Goal: Answer question/provide support: Share knowledge or assist other users

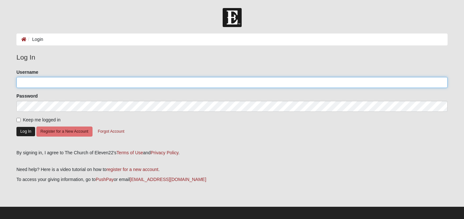
type input "[EMAIL_ADDRESS][DOMAIN_NAME]"
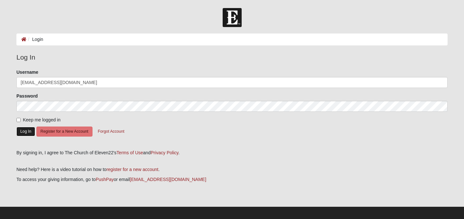
click at [22, 132] on button "Log In" at bounding box center [25, 131] width 19 height 9
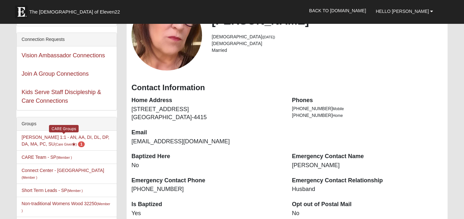
scroll to position [37, 0]
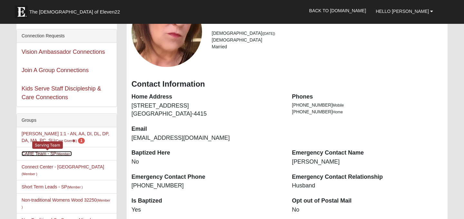
click at [42, 154] on link "CARE Team - SP (Member )" at bounding box center [47, 153] width 50 height 5
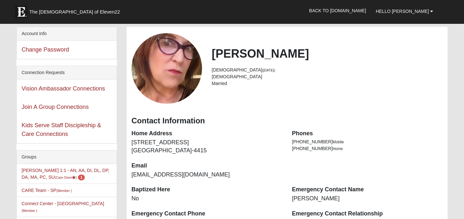
scroll to position [37, 0]
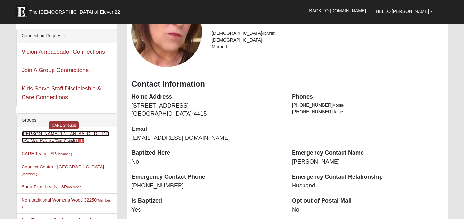
click at [78, 140] on span "1" at bounding box center [81, 141] width 7 height 6
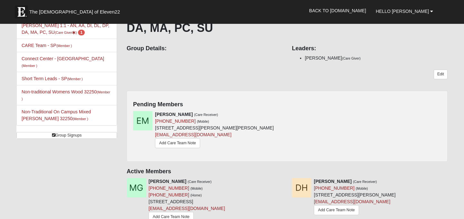
scroll to position [60, 0]
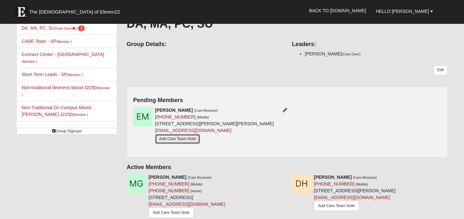
click at [177, 140] on link "Add Care Team Note" at bounding box center [177, 139] width 45 height 10
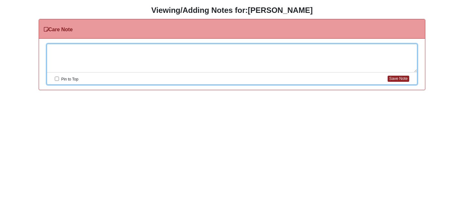
click at [83, 52] on div at bounding box center [232, 58] width 370 height 28
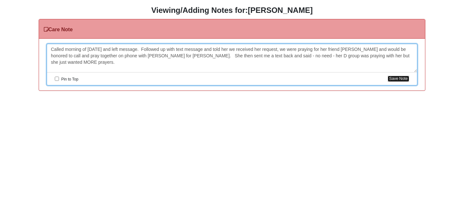
click at [394, 80] on button "Save Note" at bounding box center [399, 79] width 22 height 6
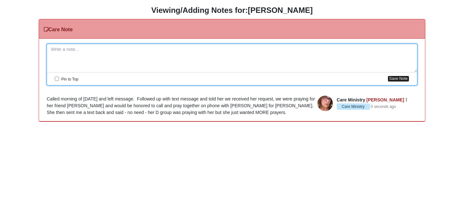
click at [398, 80] on button "Save Note" at bounding box center [399, 79] width 22 height 6
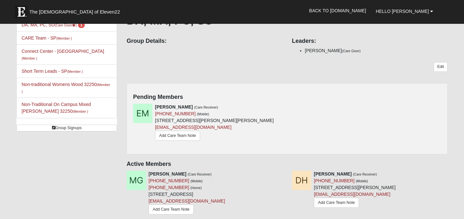
scroll to position [65, 0]
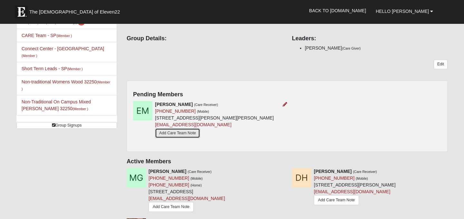
click at [172, 133] on link "Add Care Team Note" at bounding box center [177, 133] width 45 height 10
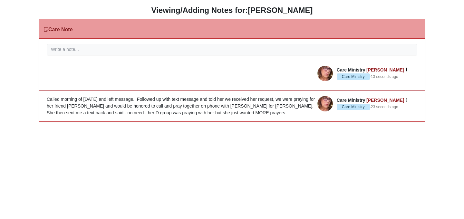
click at [406, 70] on icon "button" at bounding box center [407, 70] width 2 height 4
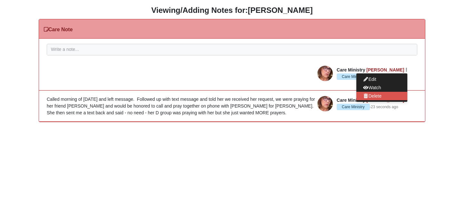
click at [383, 95] on button "Delete" at bounding box center [381, 96] width 51 height 8
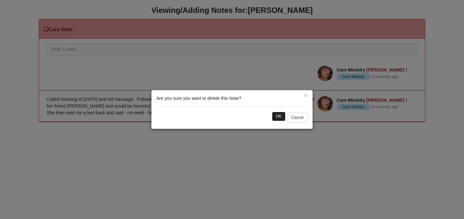
click at [280, 116] on button "OK" at bounding box center [279, 116] width 14 height 9
